Goal: Transaction & Acquisition: Obtain resource

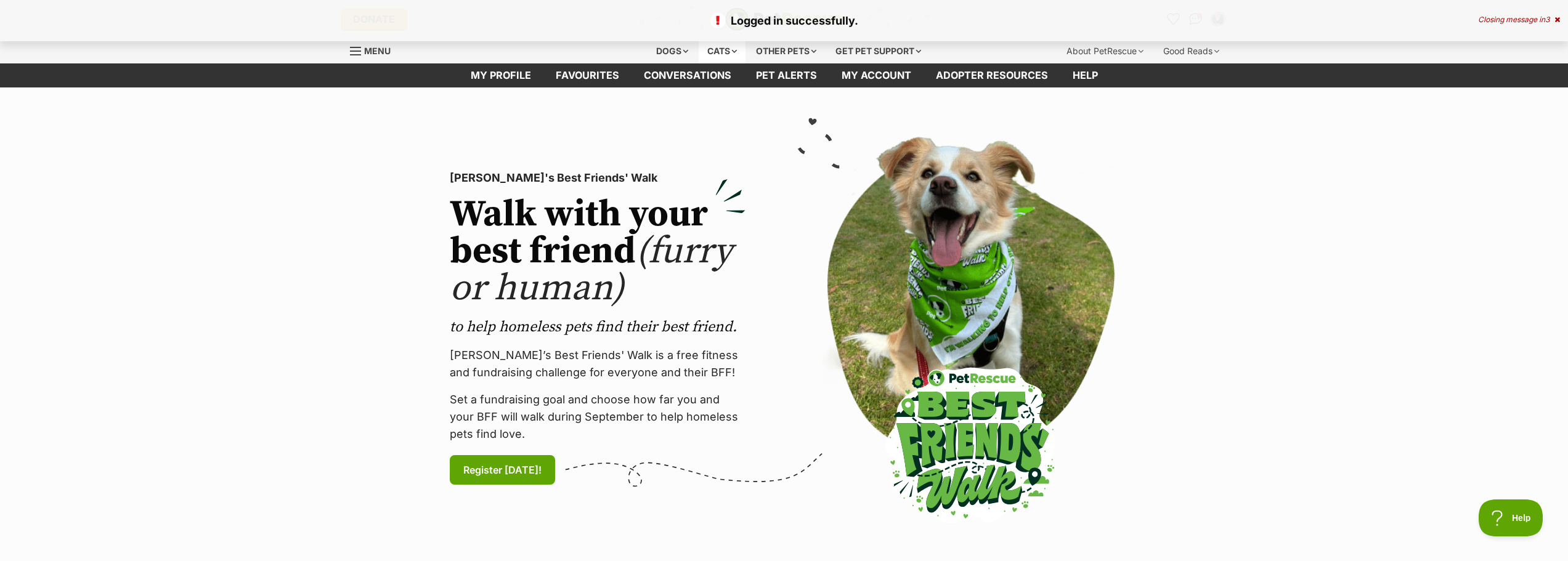
click at [726, 49] on div "Cats" at bounding box center [722, 51] width 47 height 24
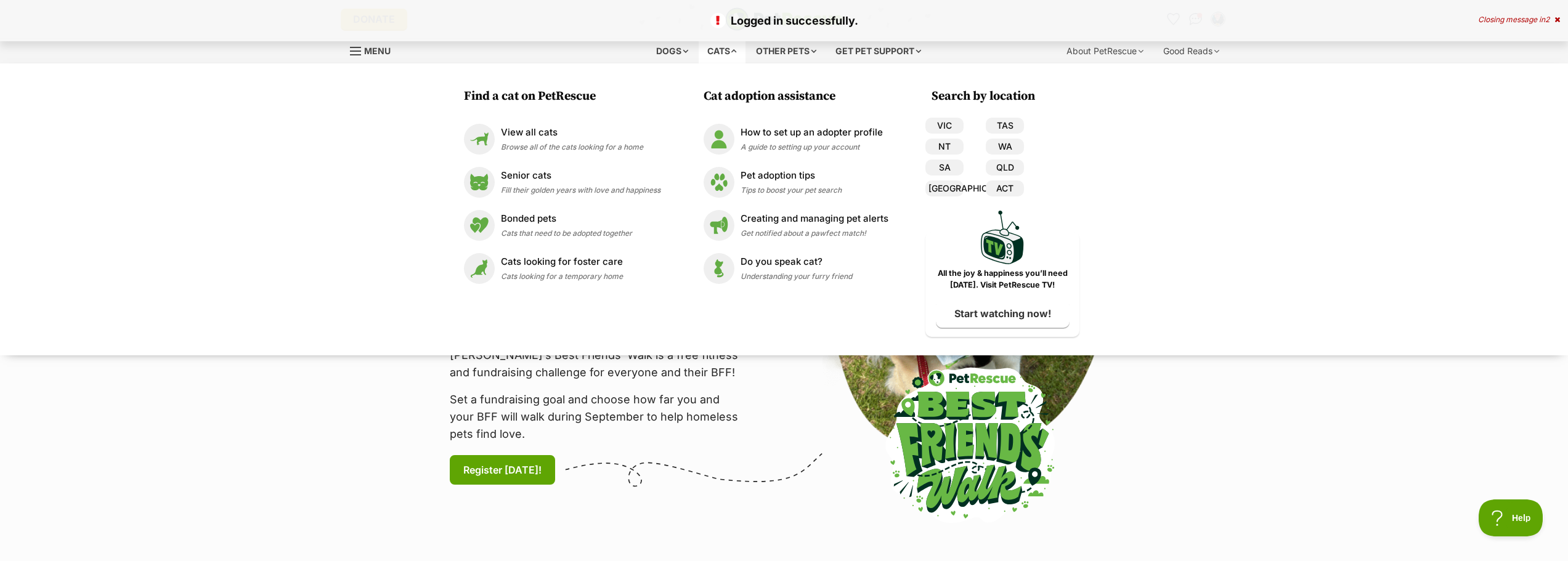
click at [726, 49] on div "Cats" at bounding box center [722, 51] width 47 height 24
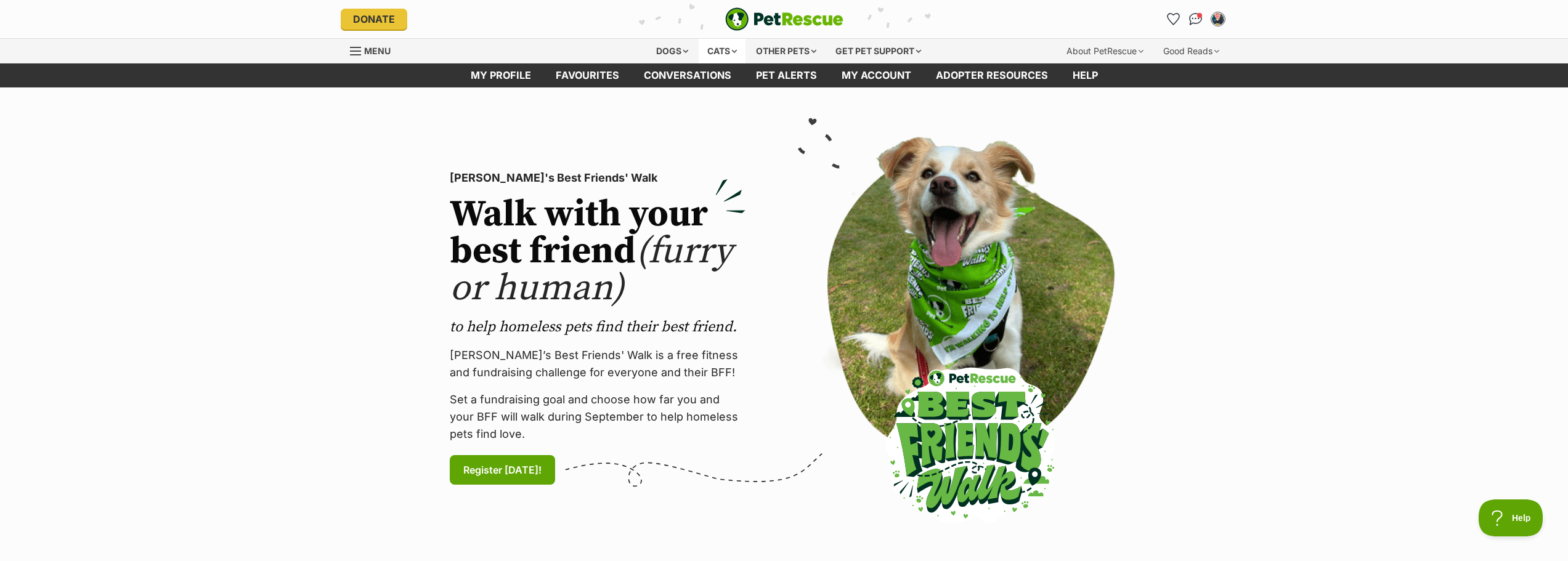
click at [724, 53] on div "Cats" at bounding box center [722, 51] width 47 height 24
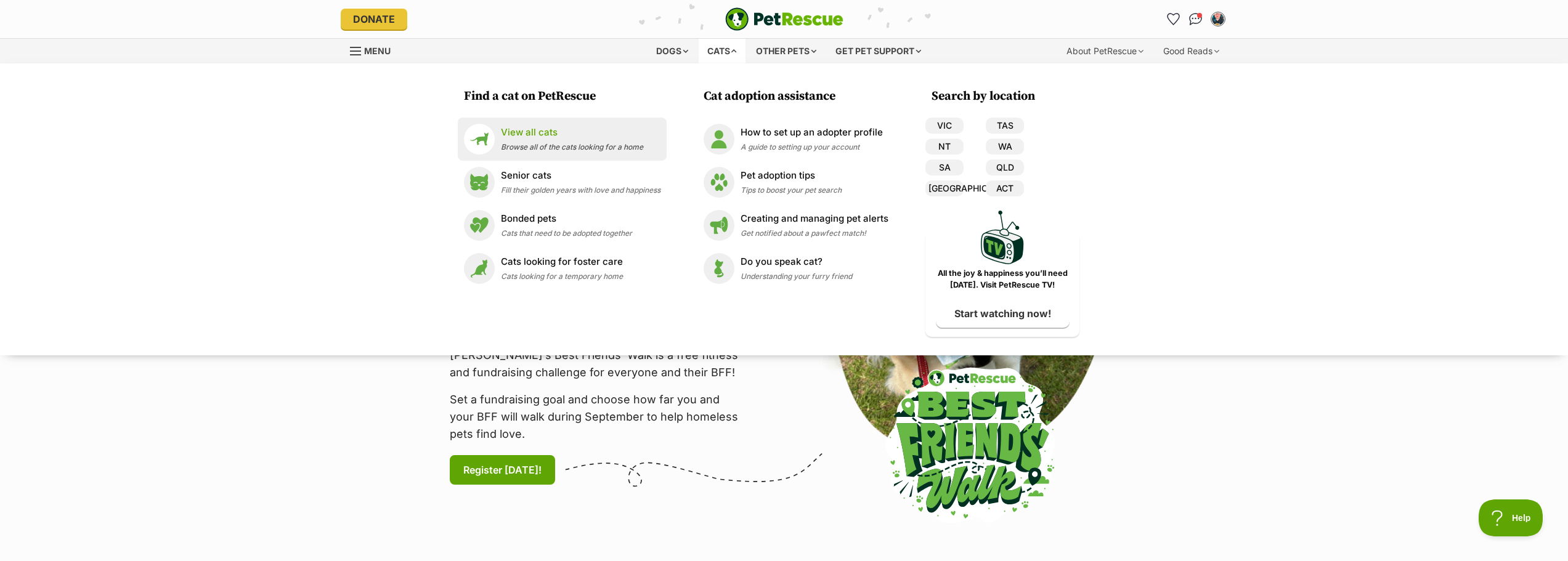
click at [565, 134] on p "View all cats" at bounding box center [571, 132] width 142 height 14
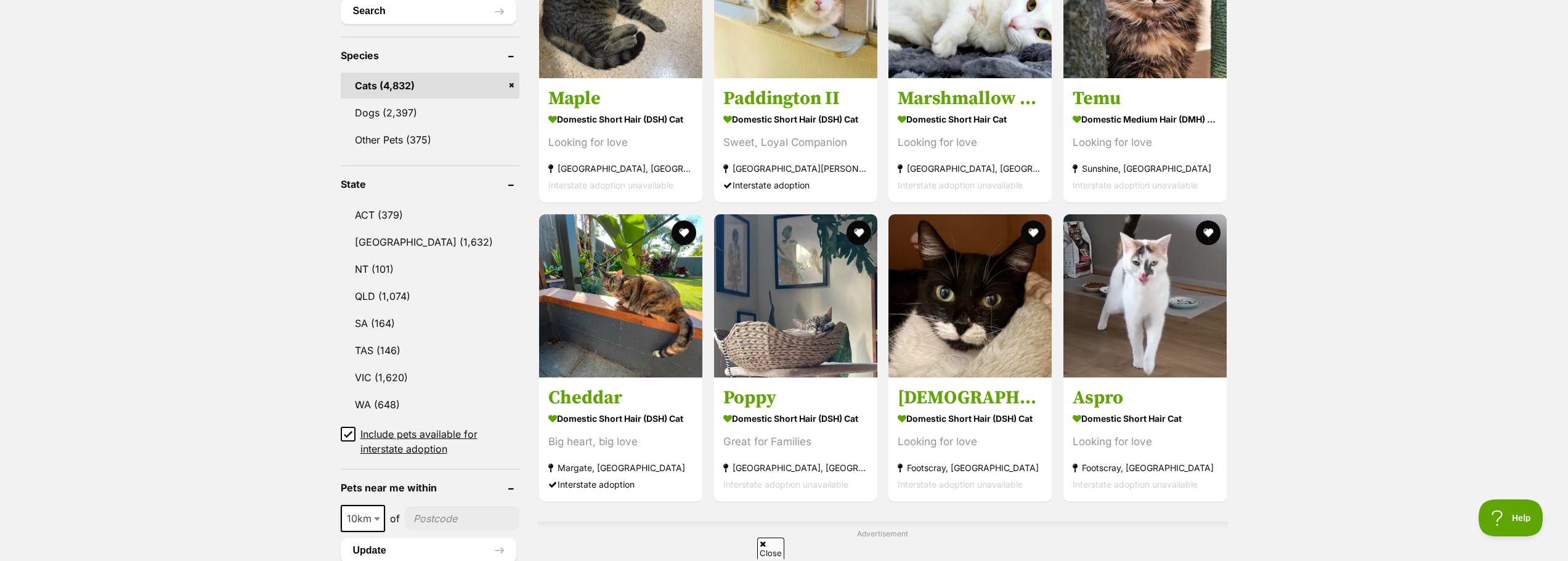
scroll to position [555, 0]
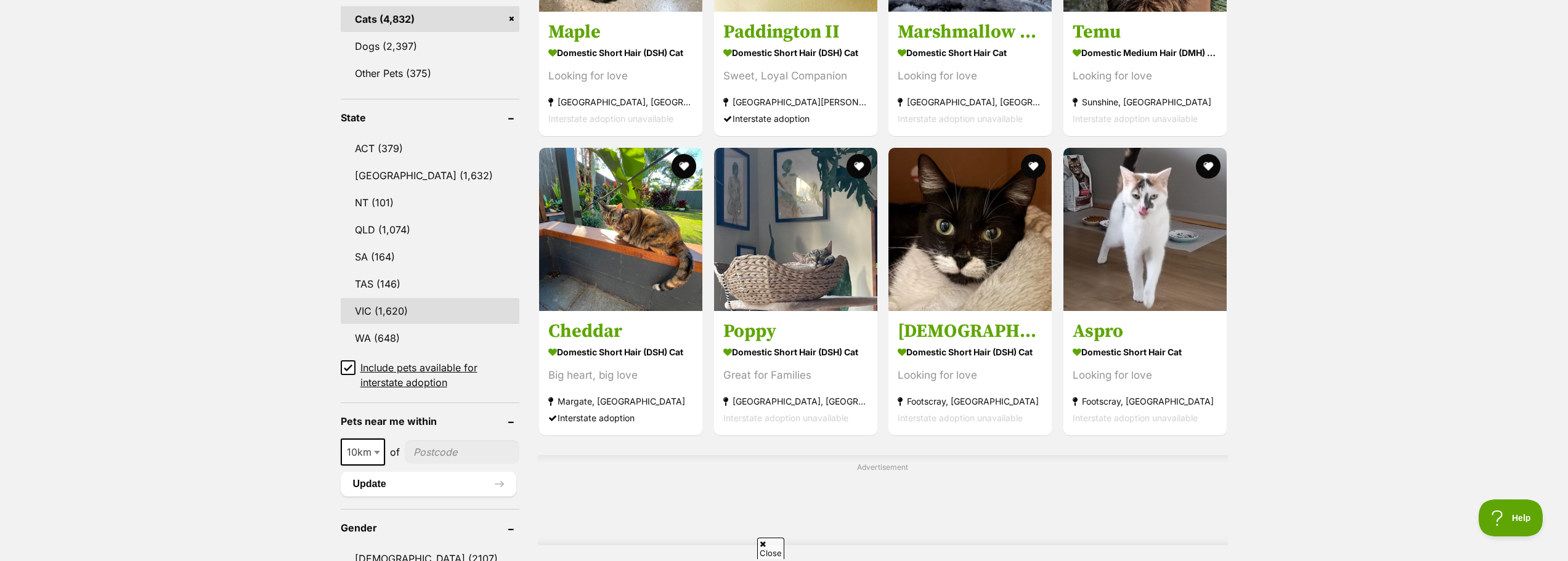
click at [391, 300] on link "VIC (1,620)" at bounding box center [430, 311] width 178 height 26
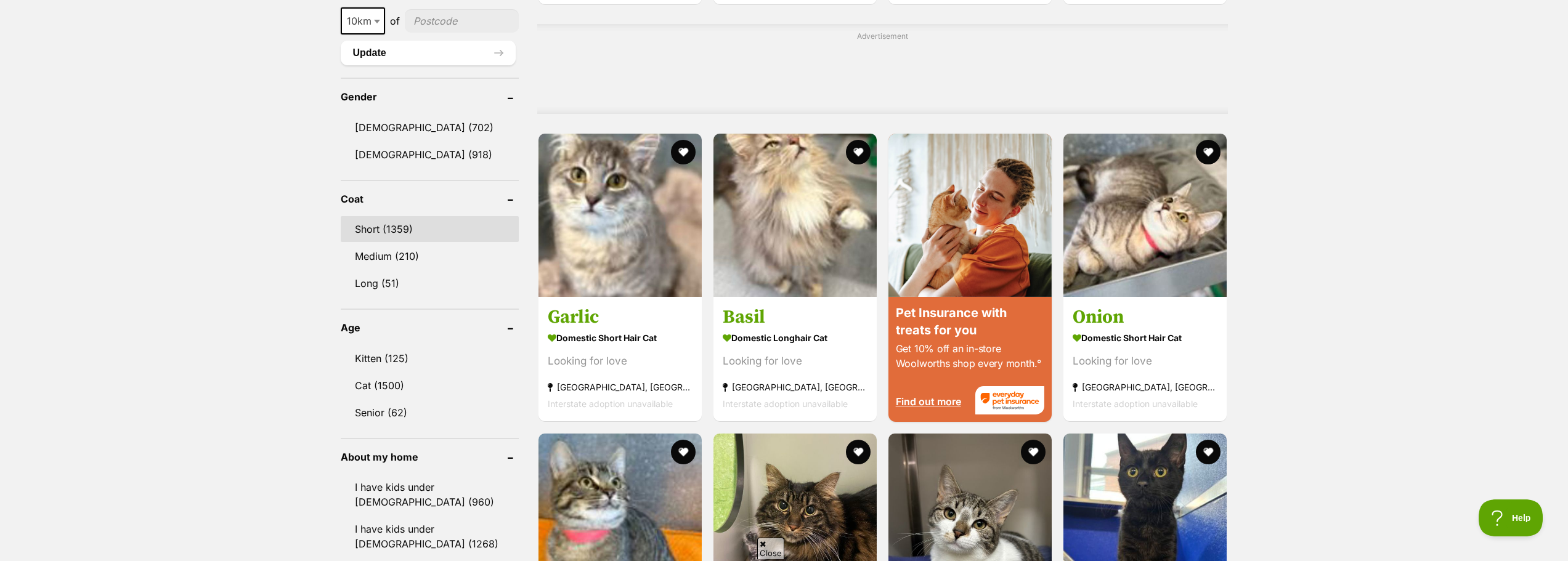
scroll to position [1047, 0]
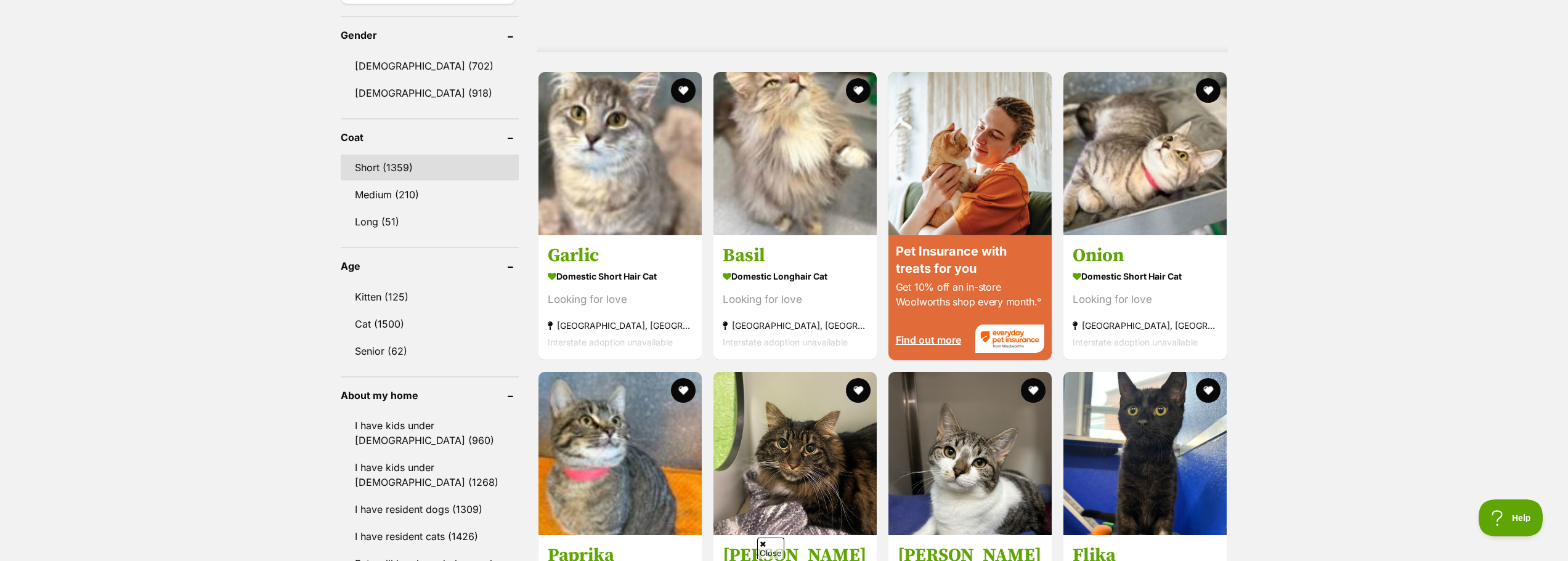
click at [403, 164] on link "Short (1359)" at bounding box center [429, 168] width 178 height 26
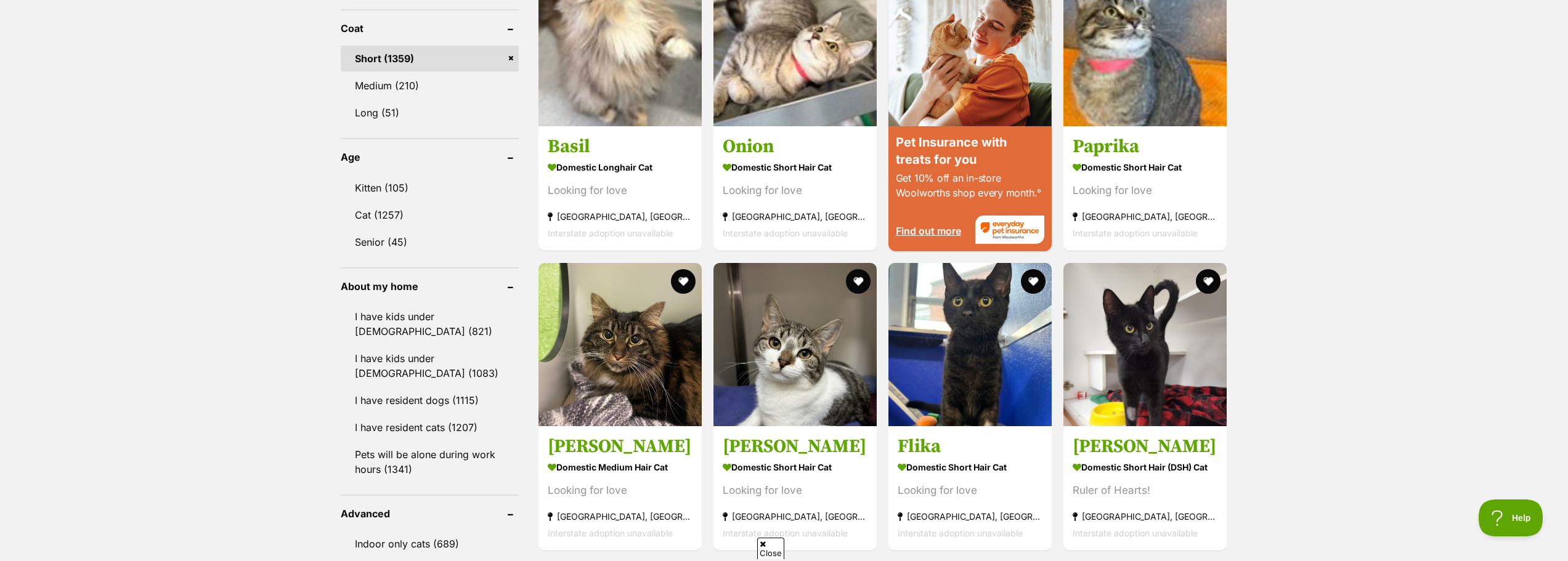
scroll to position [1231, 0]
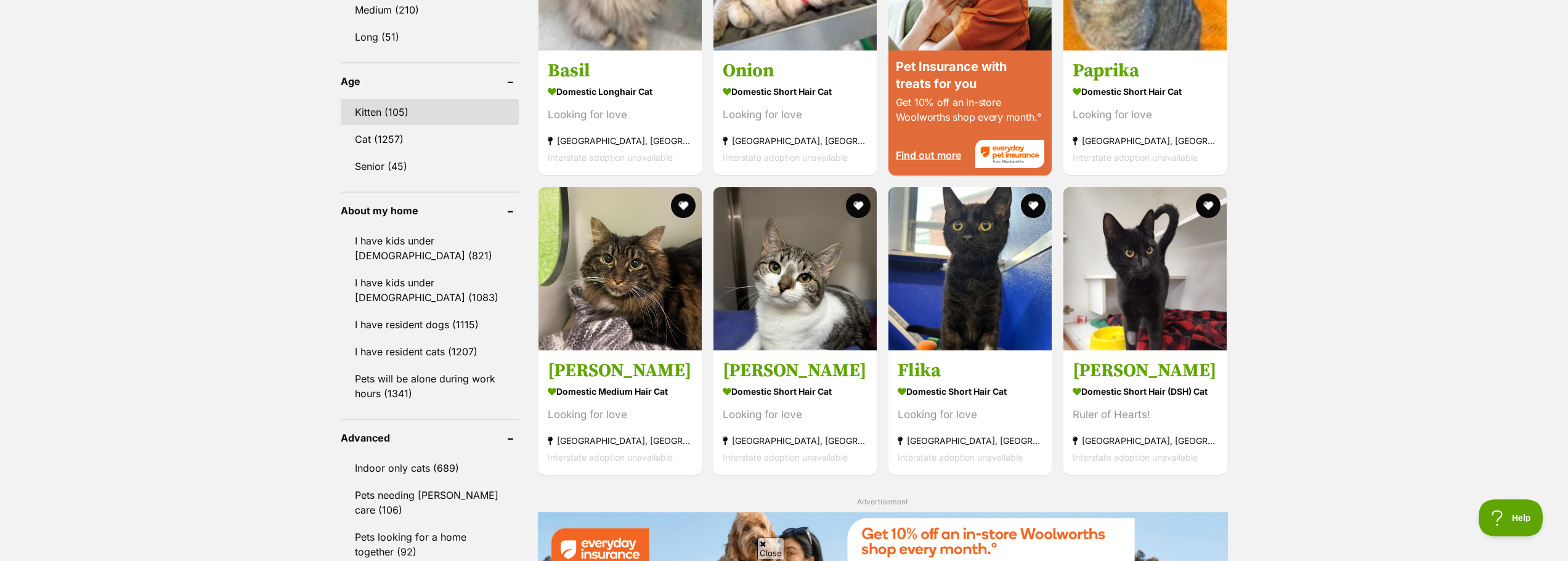
click at [393, 109] on link "Kitten (105)" at bounding box center [429, 112] width 178 height 26
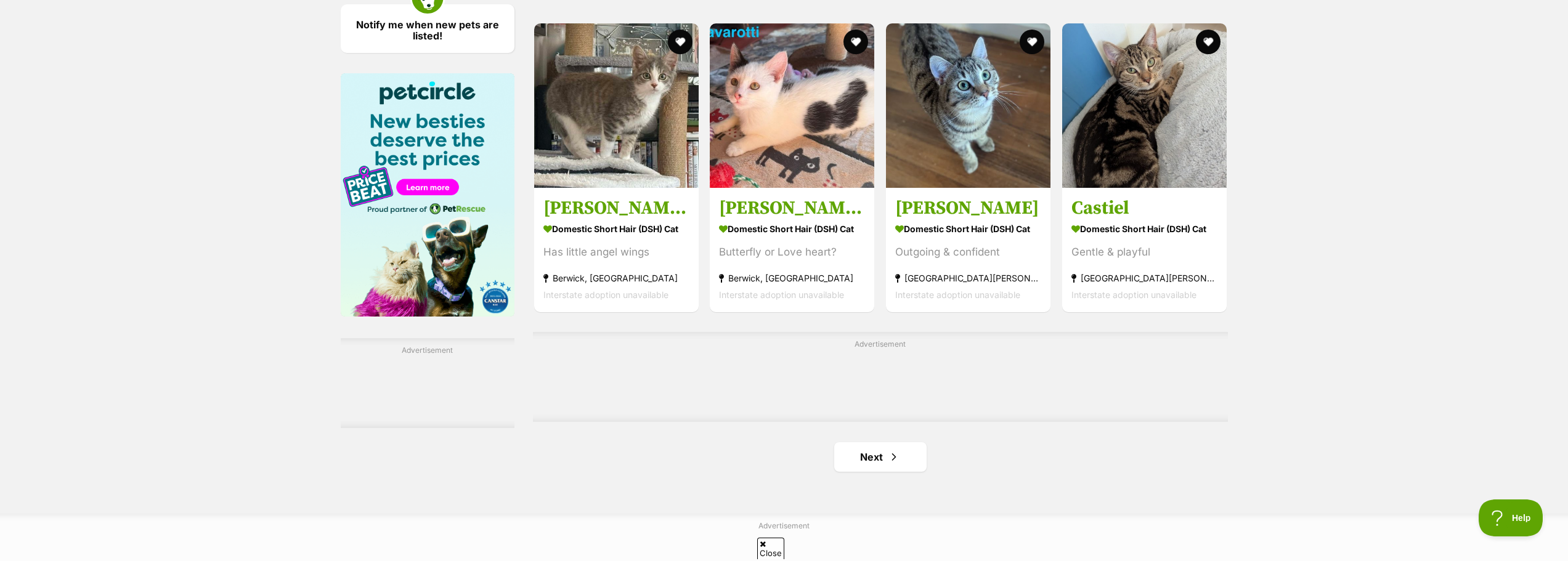
scroll to position [1847, 0]
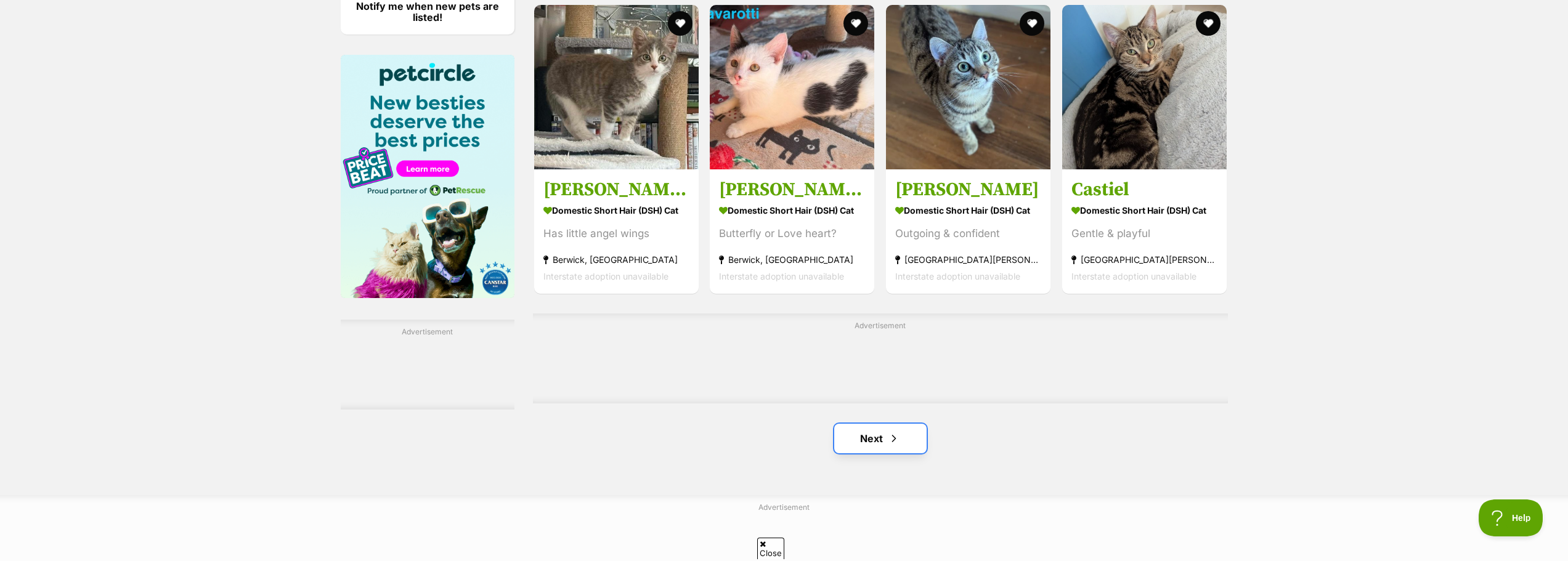
click at [911, 442] on link "Next" at bounding box center [880, 439] width 92 height 29
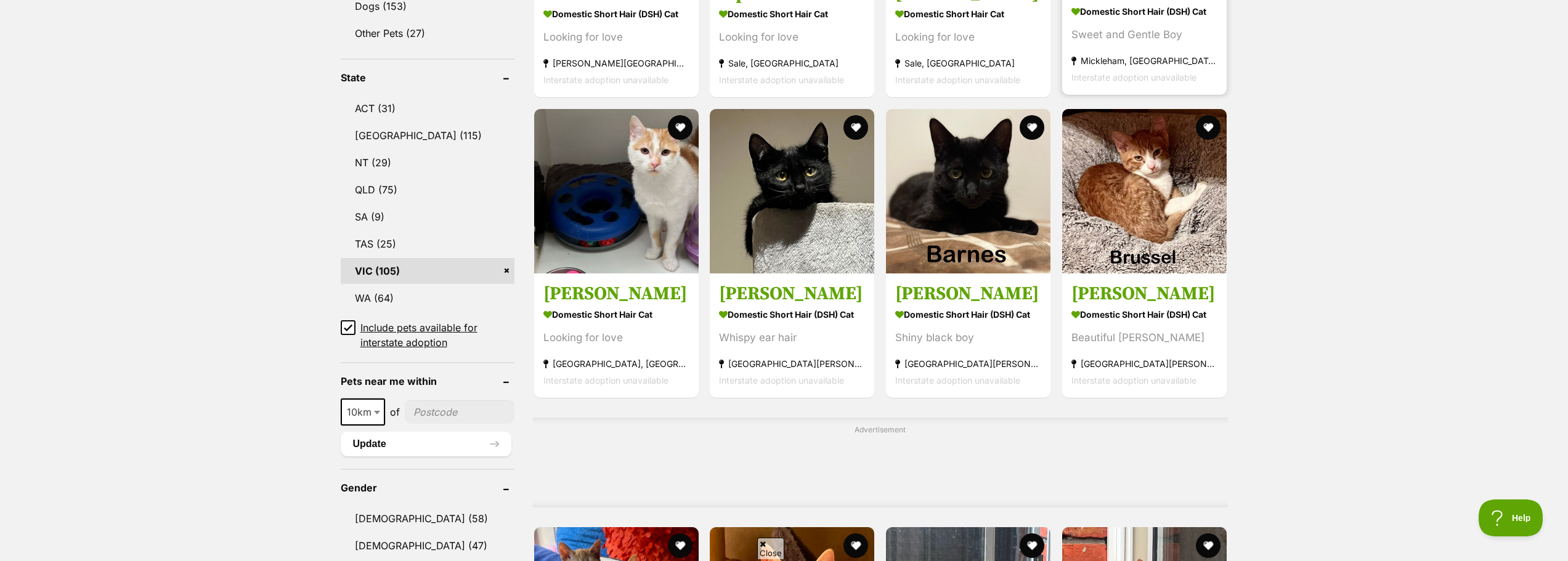
scroll to position [615, 0]
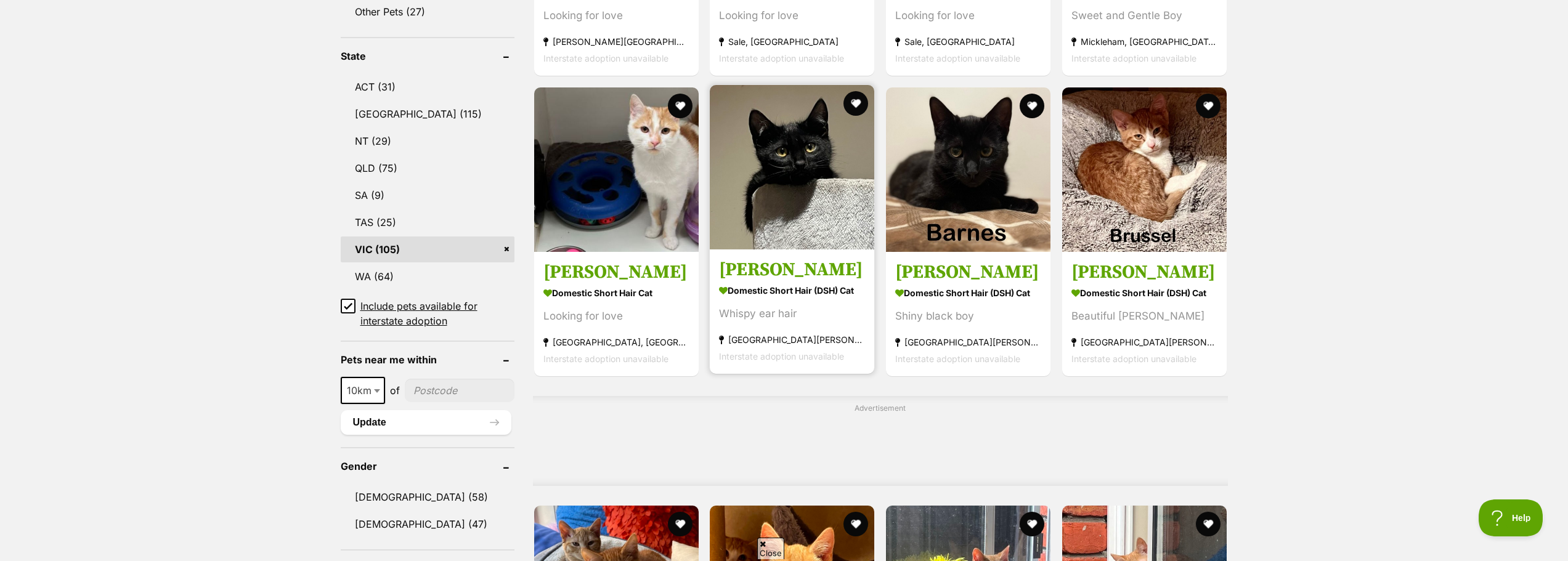
click at [801, 288] on strong "Domestic Short Hair (DSH) Cat" at bounding box center [792, 290] width 146 height 18
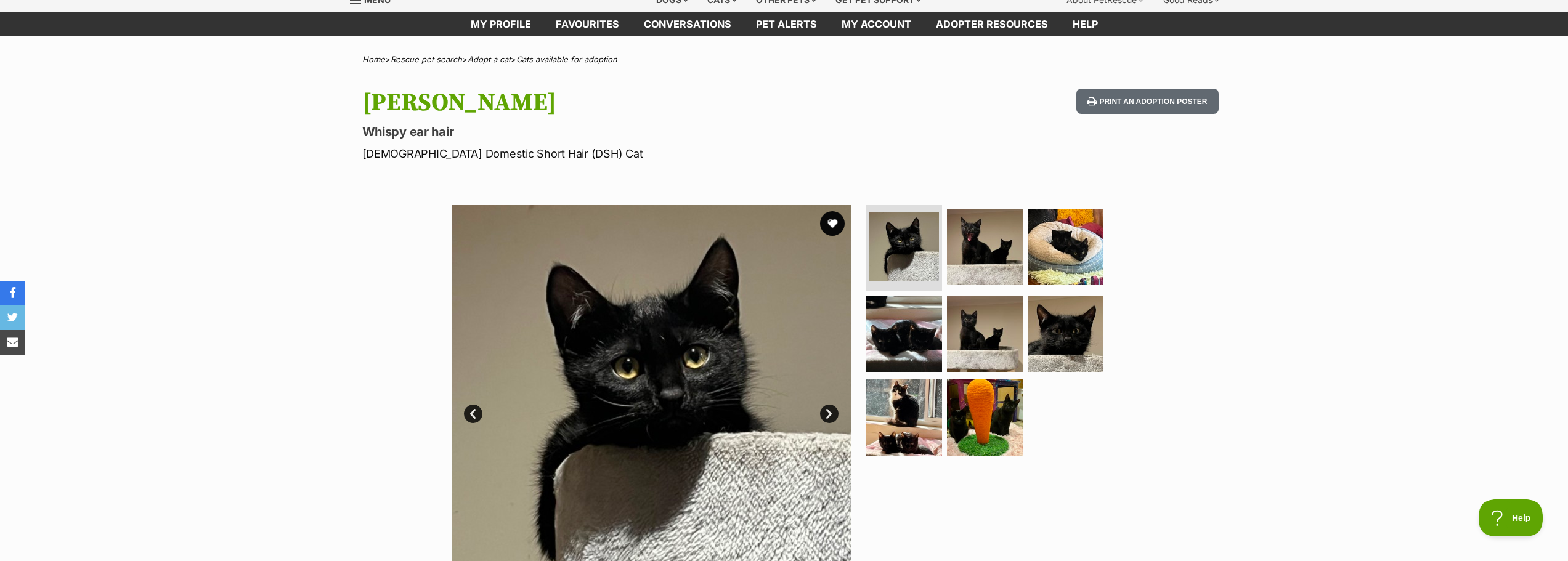
scroll to position [123, 0]
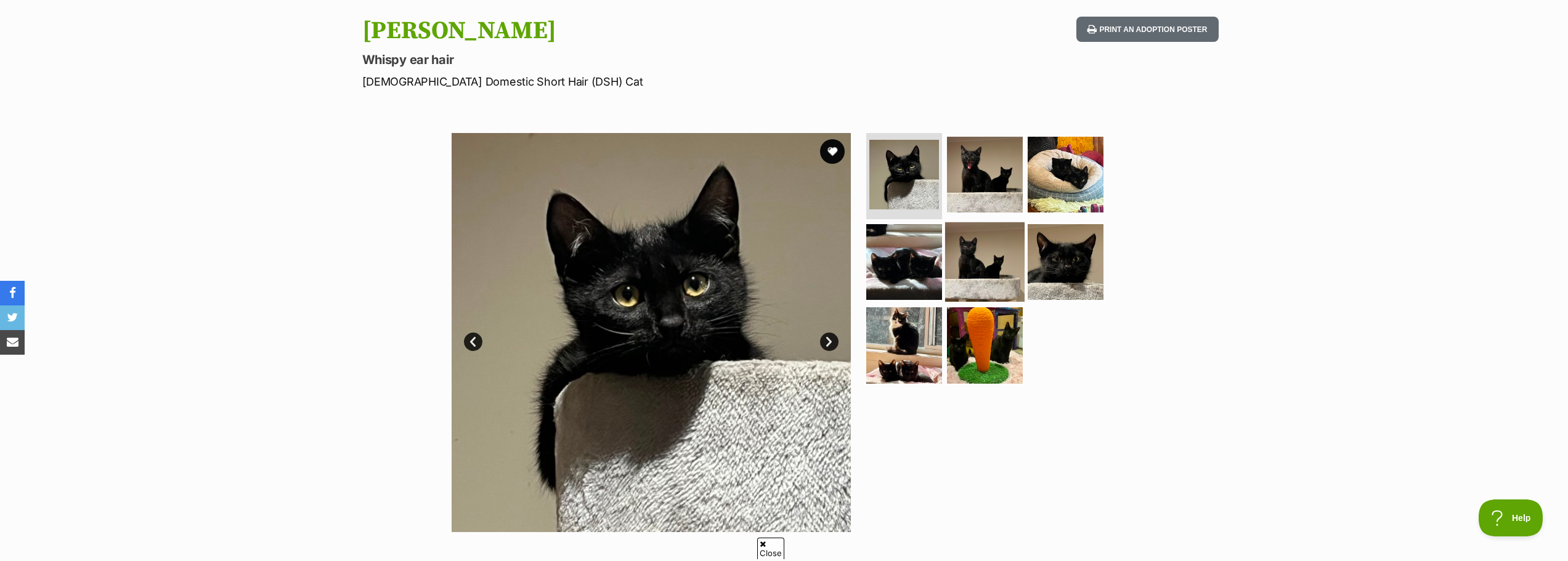
click at [992, 237] on img at bounding box center [985, 261] width 79 height 79
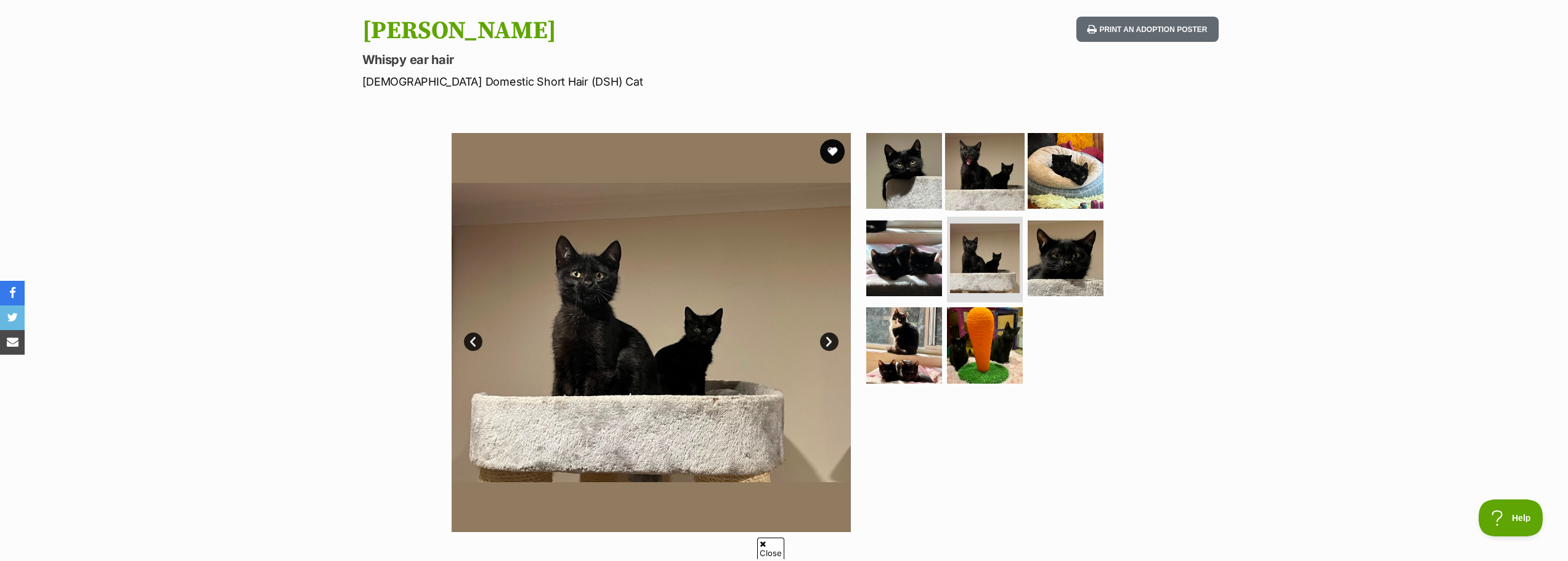
click at [968, 178] on img at bounding box center [985, 171] width 79 height 79
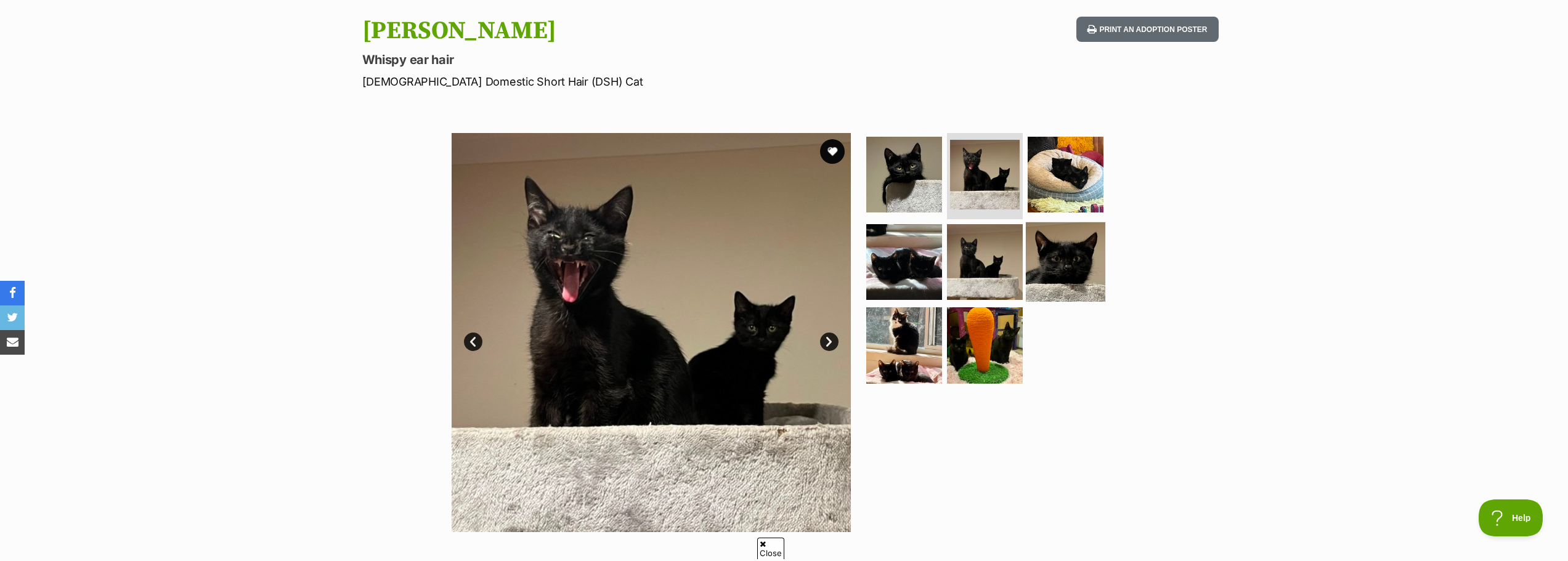
click at [1045, 255] on img at bounding box center [1066, 261] width 79 height 79
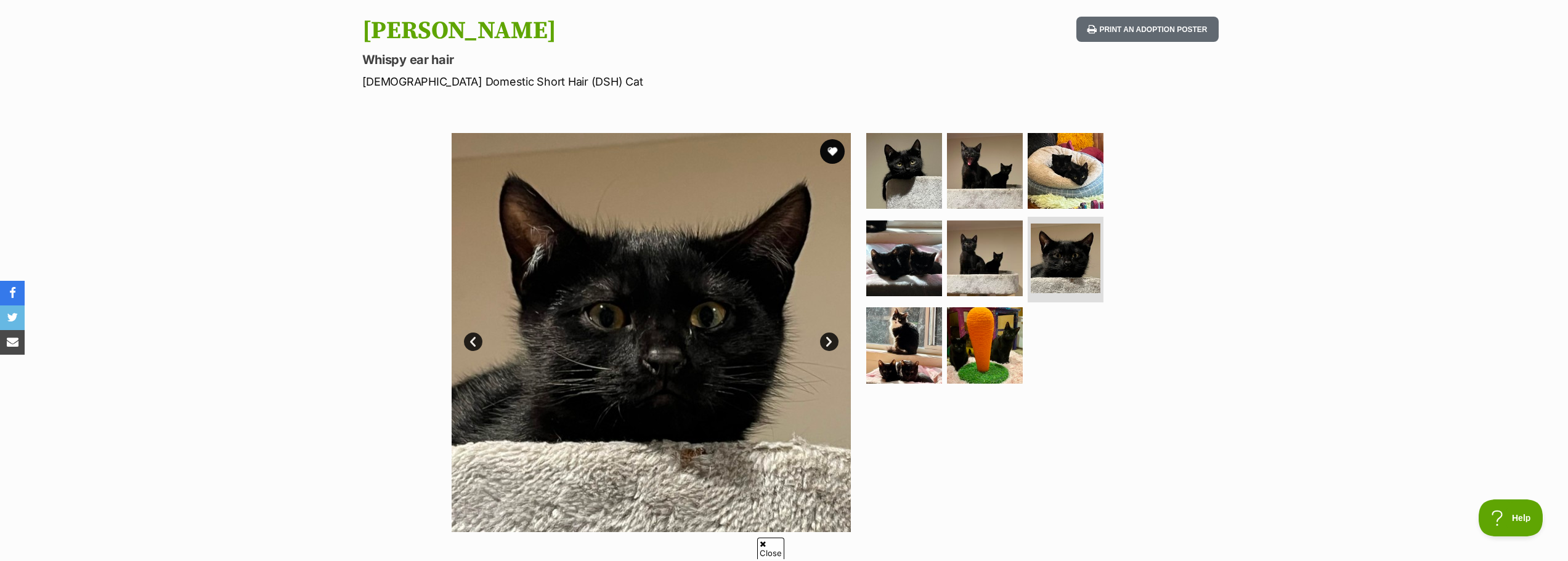
click at [834, 347] on link "Next" at bounding box center [829, 341] width 19 height 19
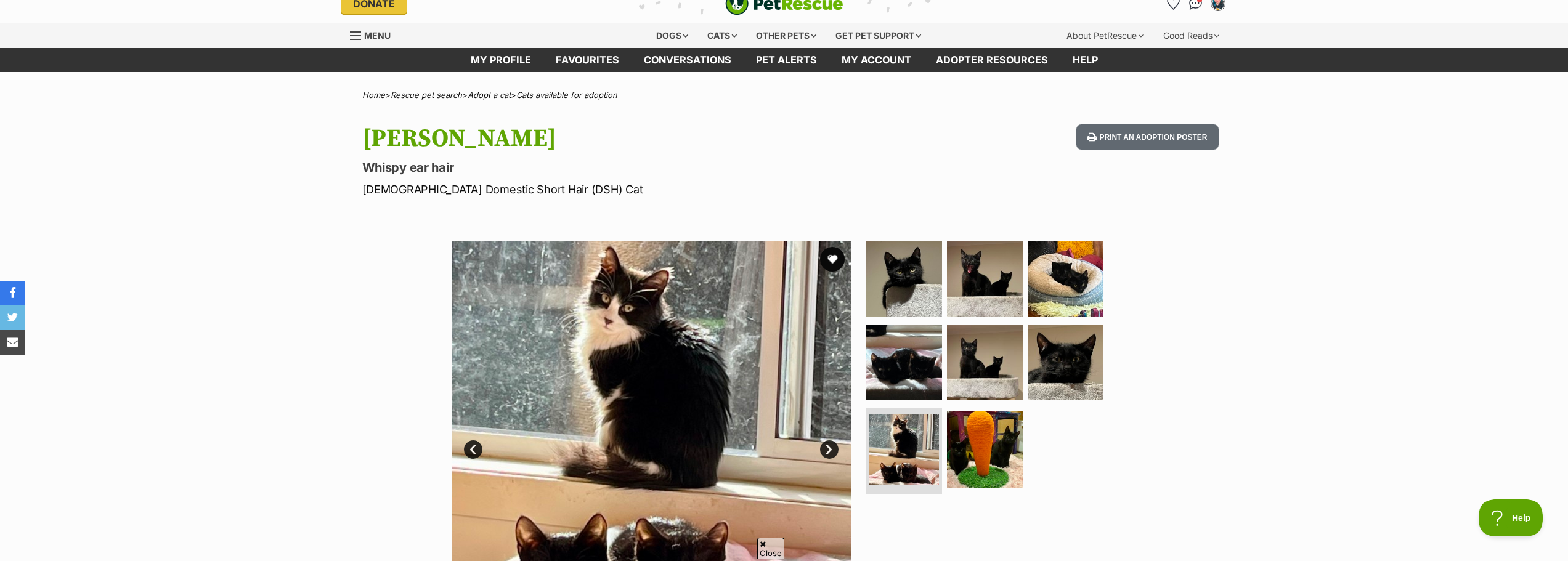
scroll to position [0, 0]
